Goal: Task Accomplishment & Management: Use online tool/utility

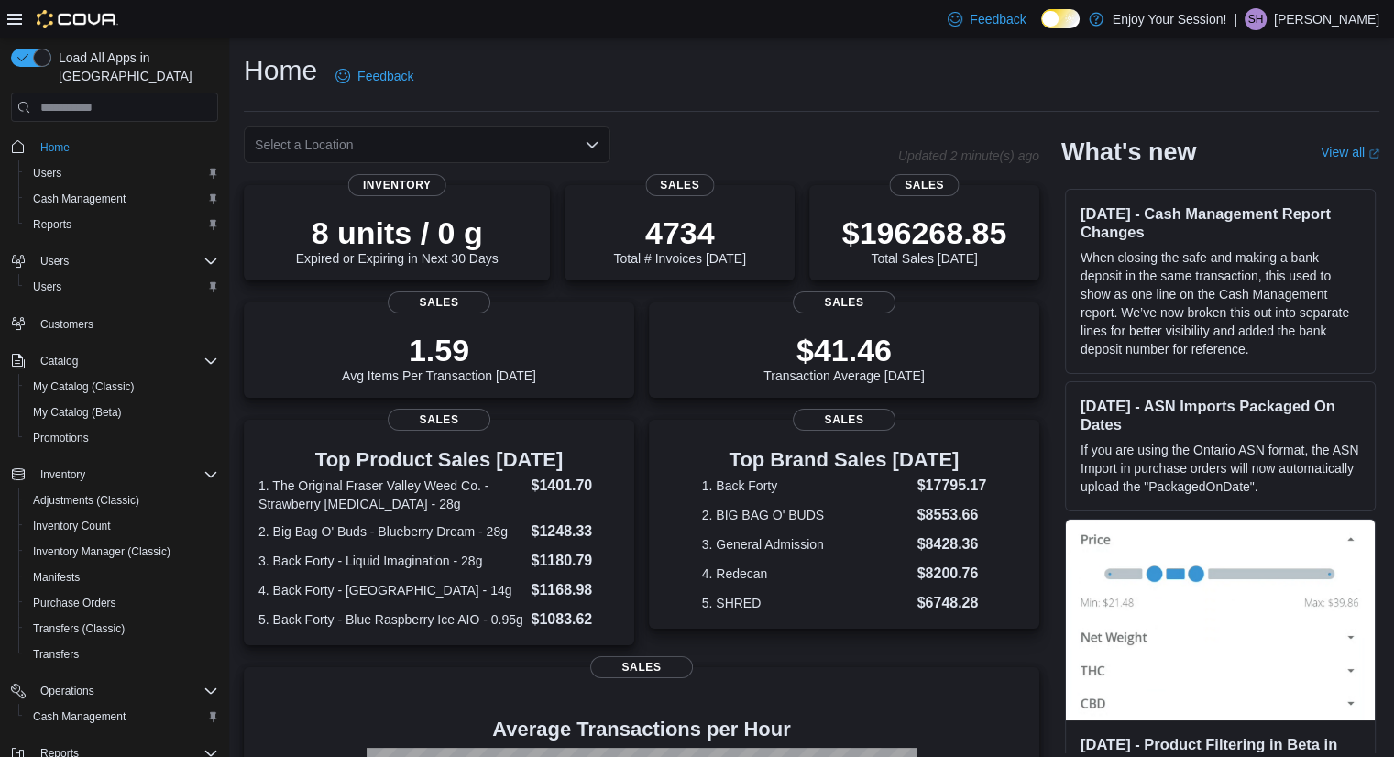
click at [98, 743] on div "Reports" at bounding box center [125, 754] width 185 height 22
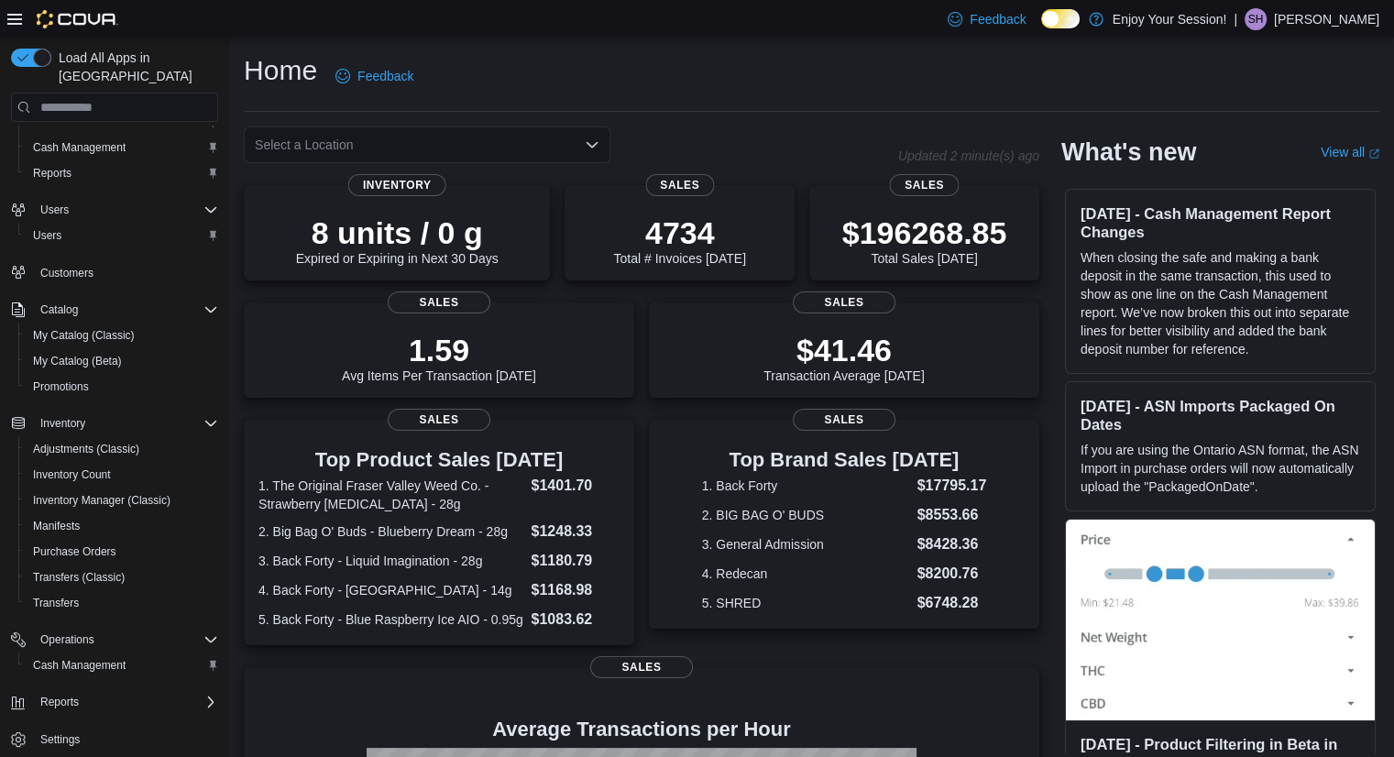
click at [62, 663] on div "Home Users Cash Management Reports Users Users Customers Catalog My Catalog (Cl…" at bounding box center [114, 417] width 207 height 678
click at [62, 695] on span "Reports" at bounding box center [59, 702] width 39 height 15
click at [94, 721] on span "Dashboards" at bounding box center [69, 728] width 73 height 15
click at [67, 746] on span "Reports" at bounding box center [52, 753] width 39 height 15
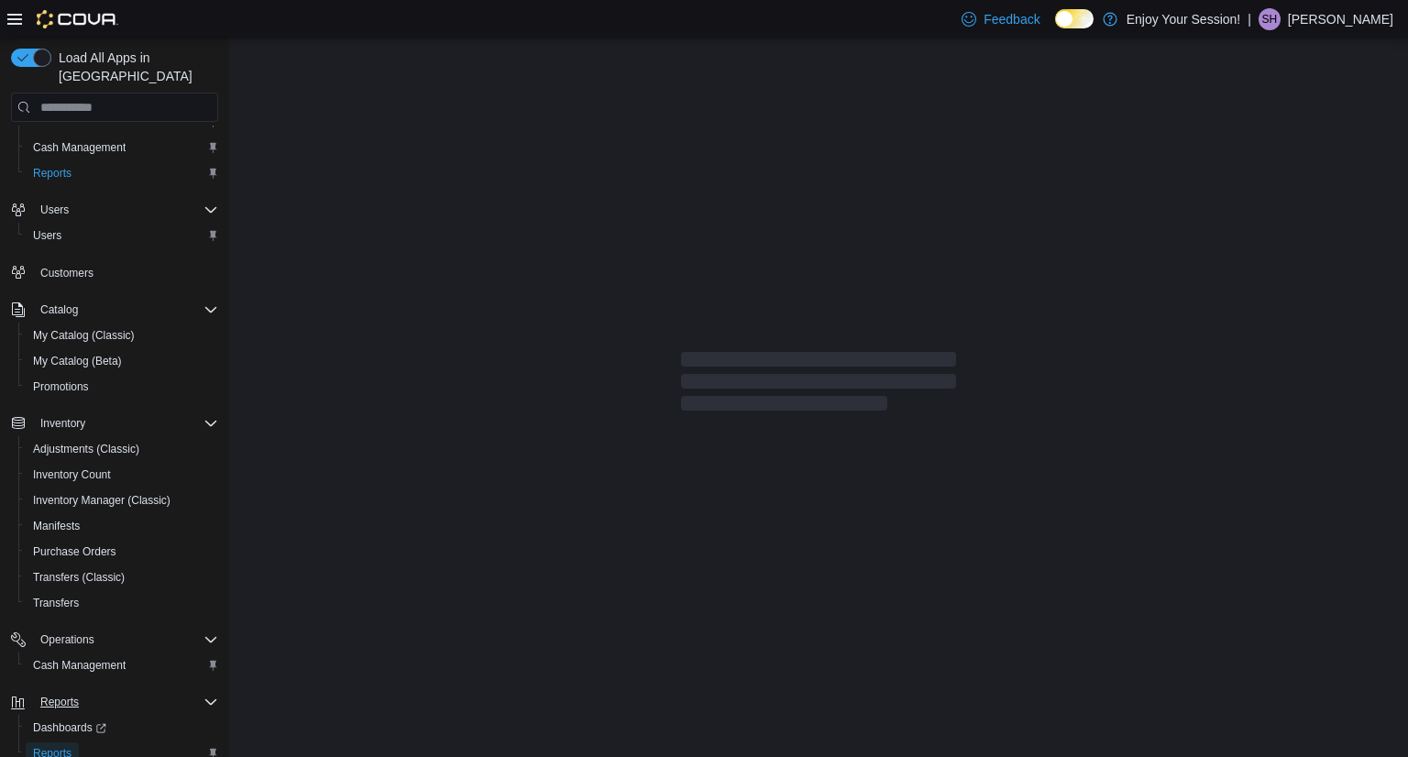
click at [59, 743] on span "Reports" at bounding box center [52, 754] width 39 height 22
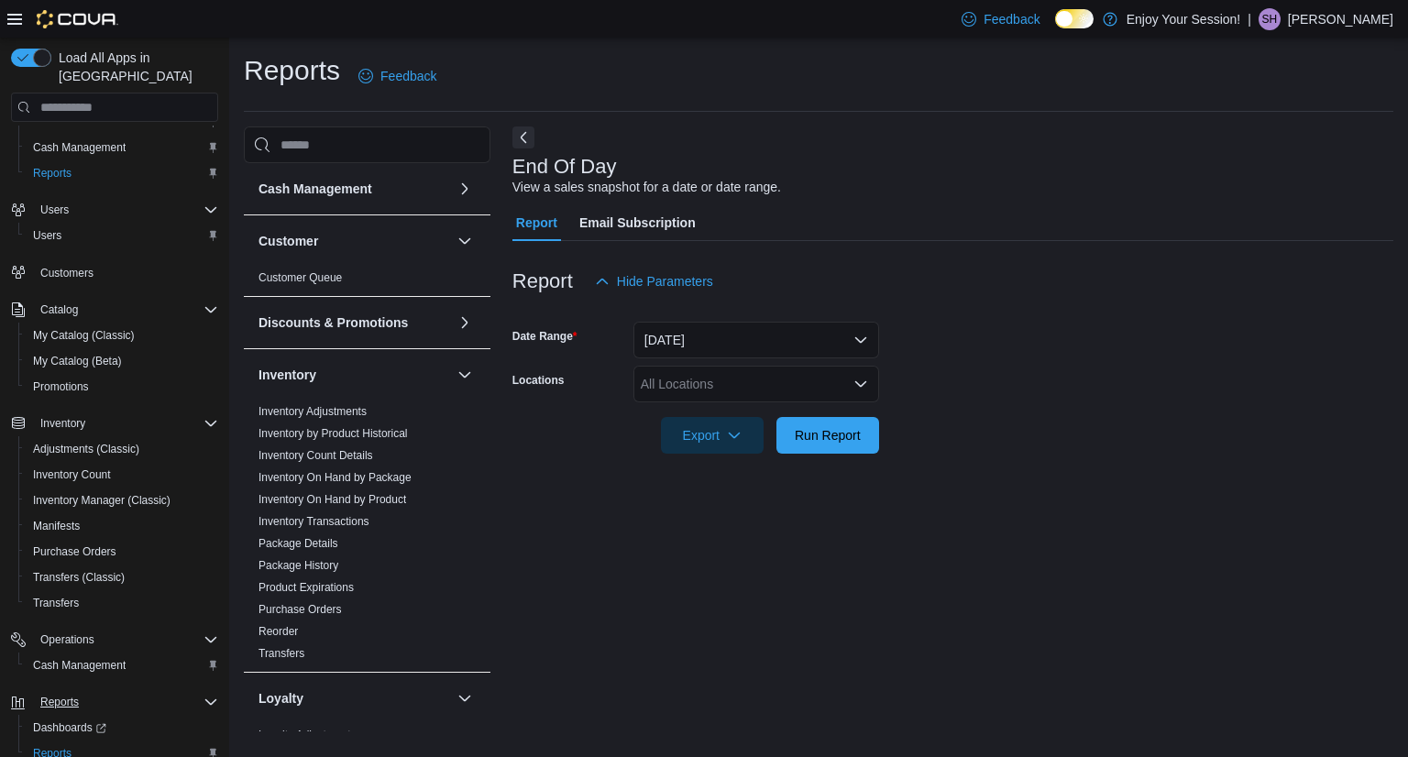
click at [814, 375] on div "All Locations" at bounding box center [756, 384] width 246 height 37
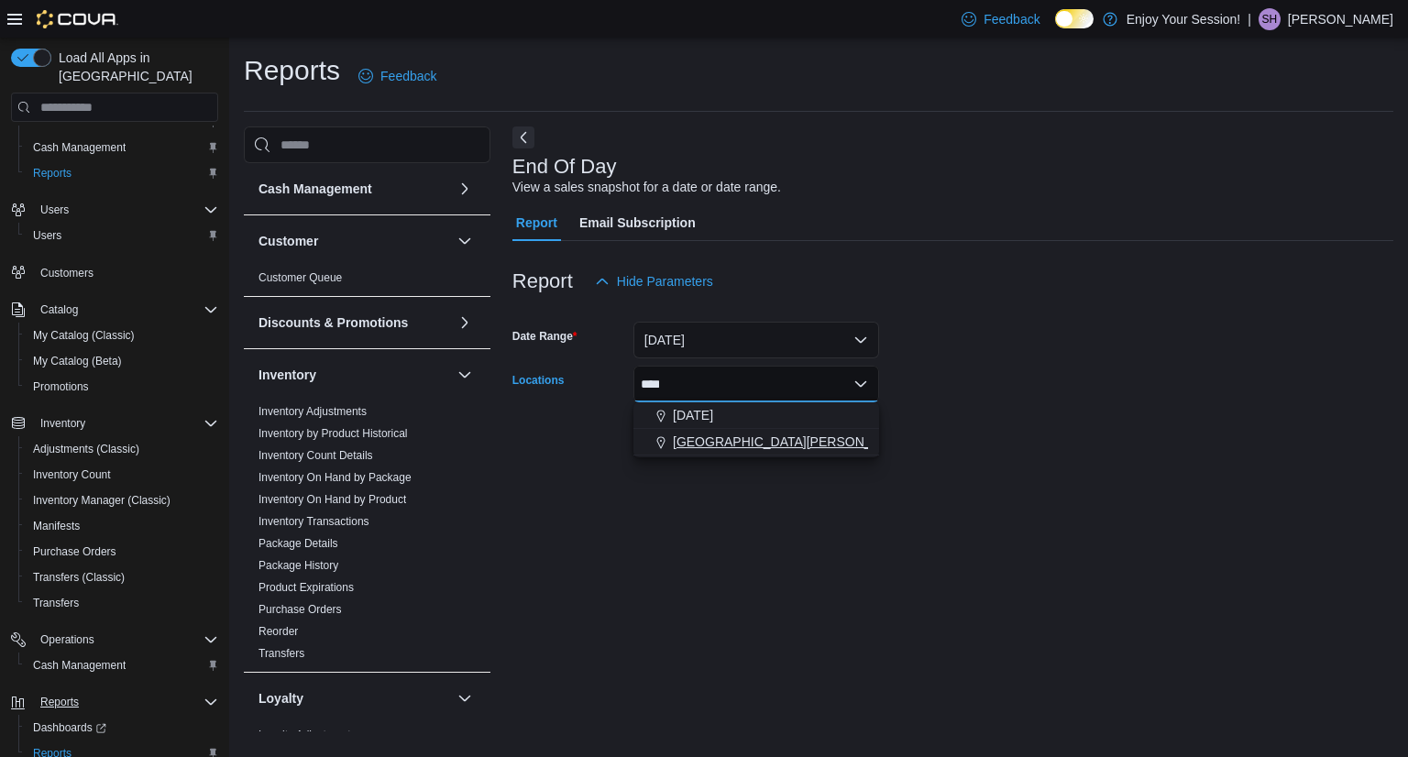
type input "****"
click at [770, 442] on span "[GEOGRAPHIC_DATA][PERSON_NAME]" at bounding box center [792, 442] width 239 height 18
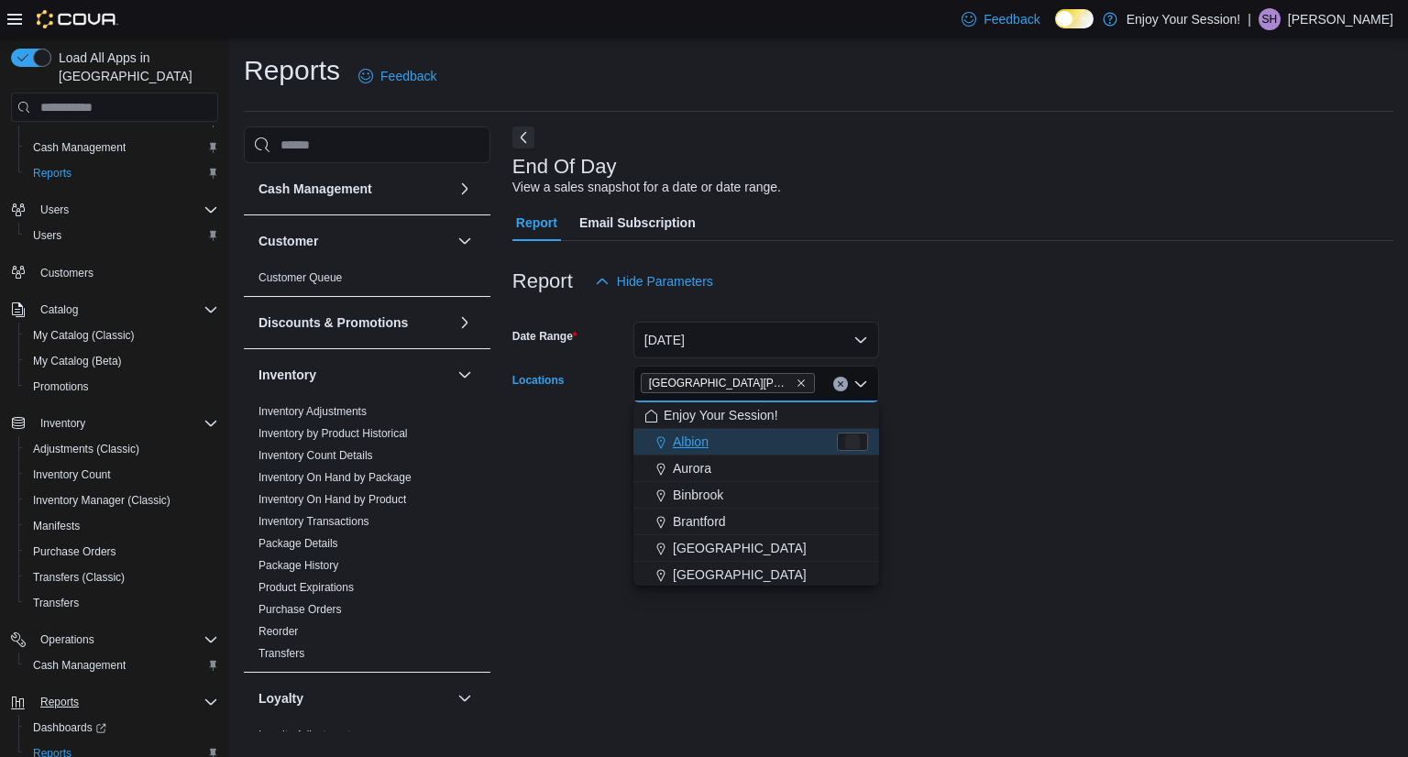
click at [1022, 409] on div at bounding box center [952, 409] width 881 height 15
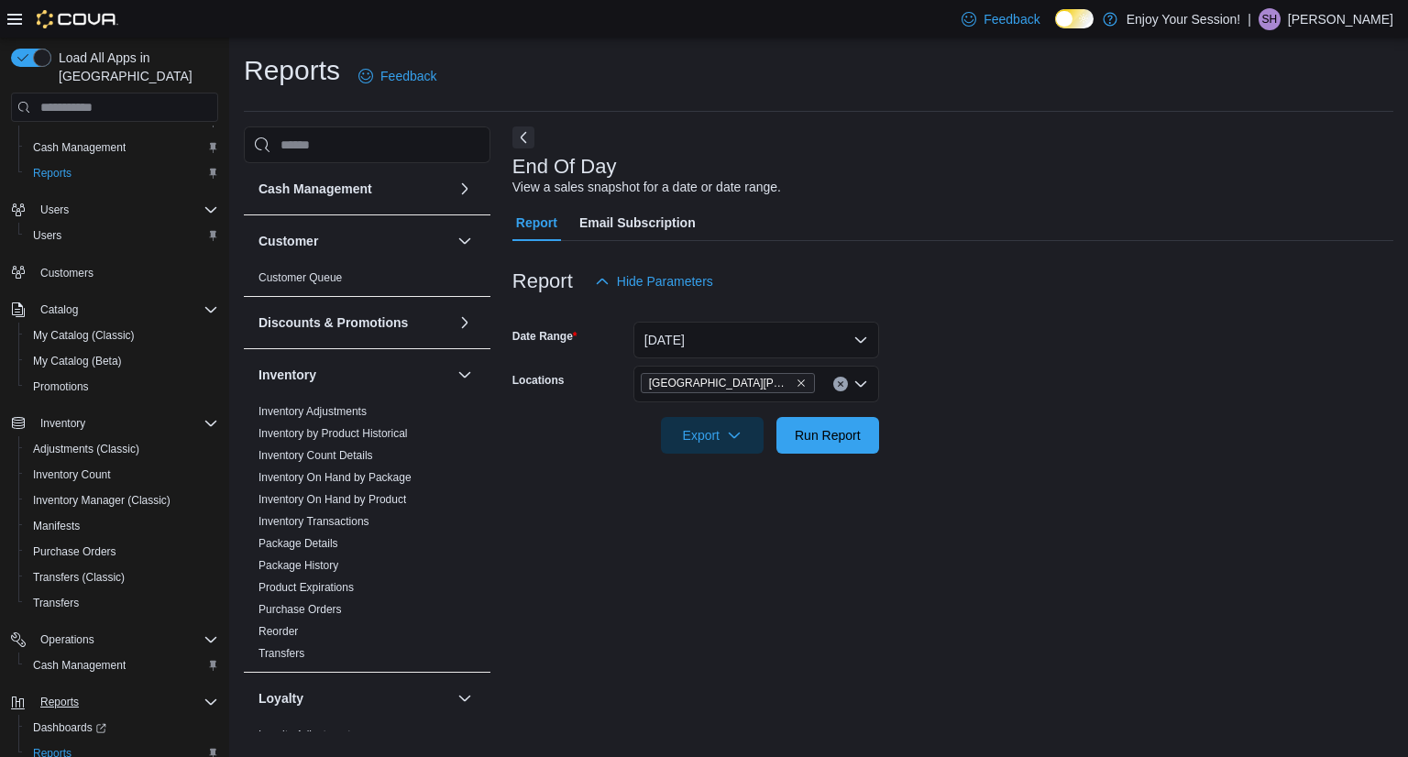
click at [862, 412] on div at bounding box center [952, 409] width 881 height 15
click at [838, 443] on span "Run Report" at bounding box center [828, 434] width 66 height 18
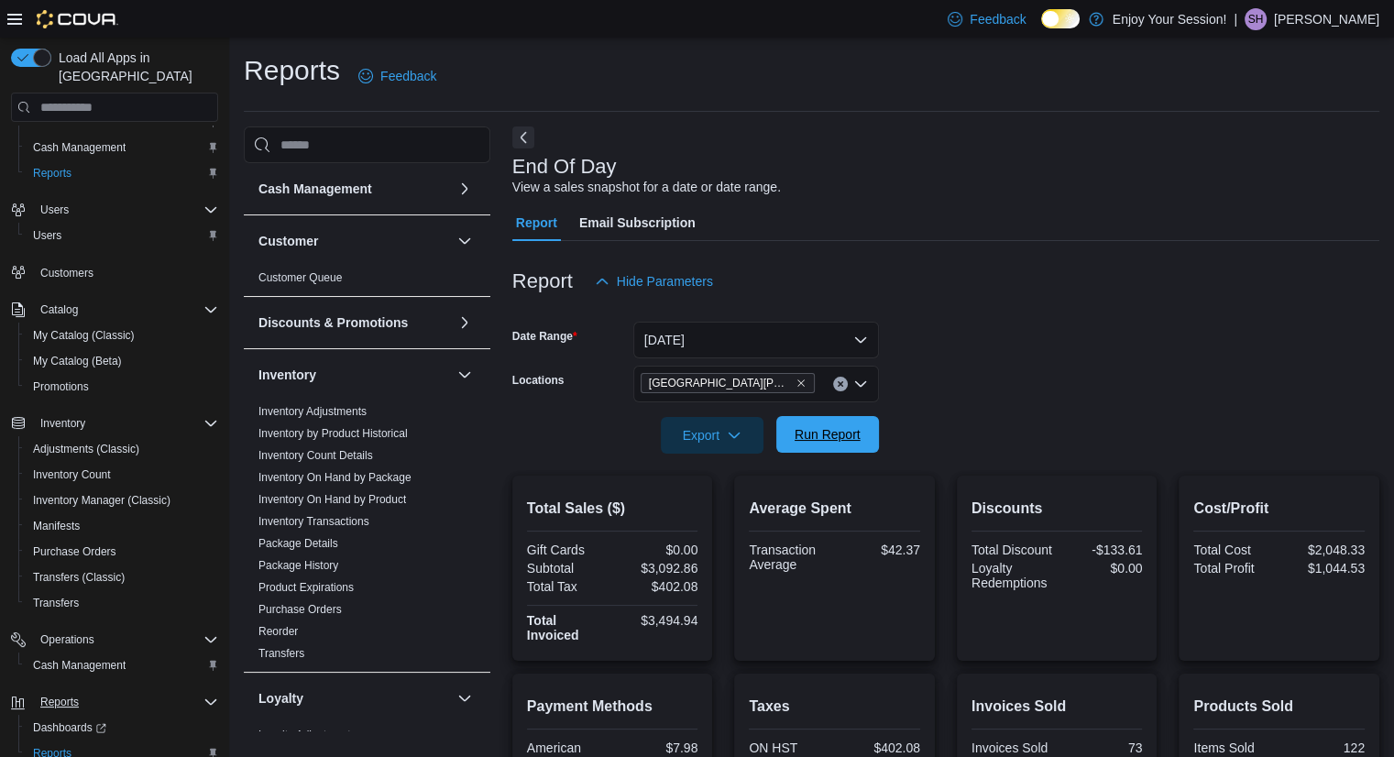
click at [847, 422] on span "Run Report" at bounding box center [827, 434] width 81 height 37
click at [843, 415] on div at bounding box center [945, 409] width 867 height 15
click at [833, 435] on span "Run Report" at bounding box center [828, 434] width 66 height 18
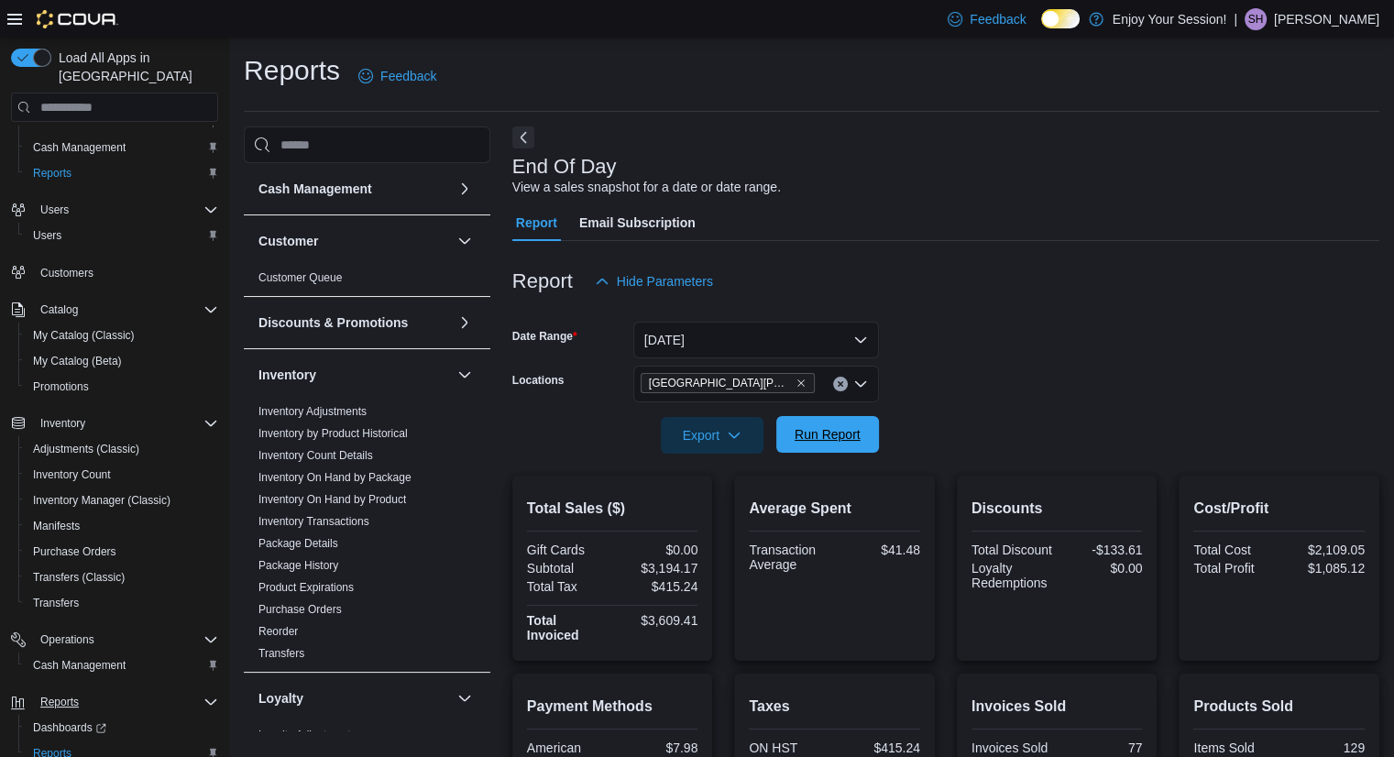
click at [839, 441] on span "Run Report" at bounding box center [828, 434] width 66 height 18
